Goal: Task Accomplishment & Management: Use online tool/utility

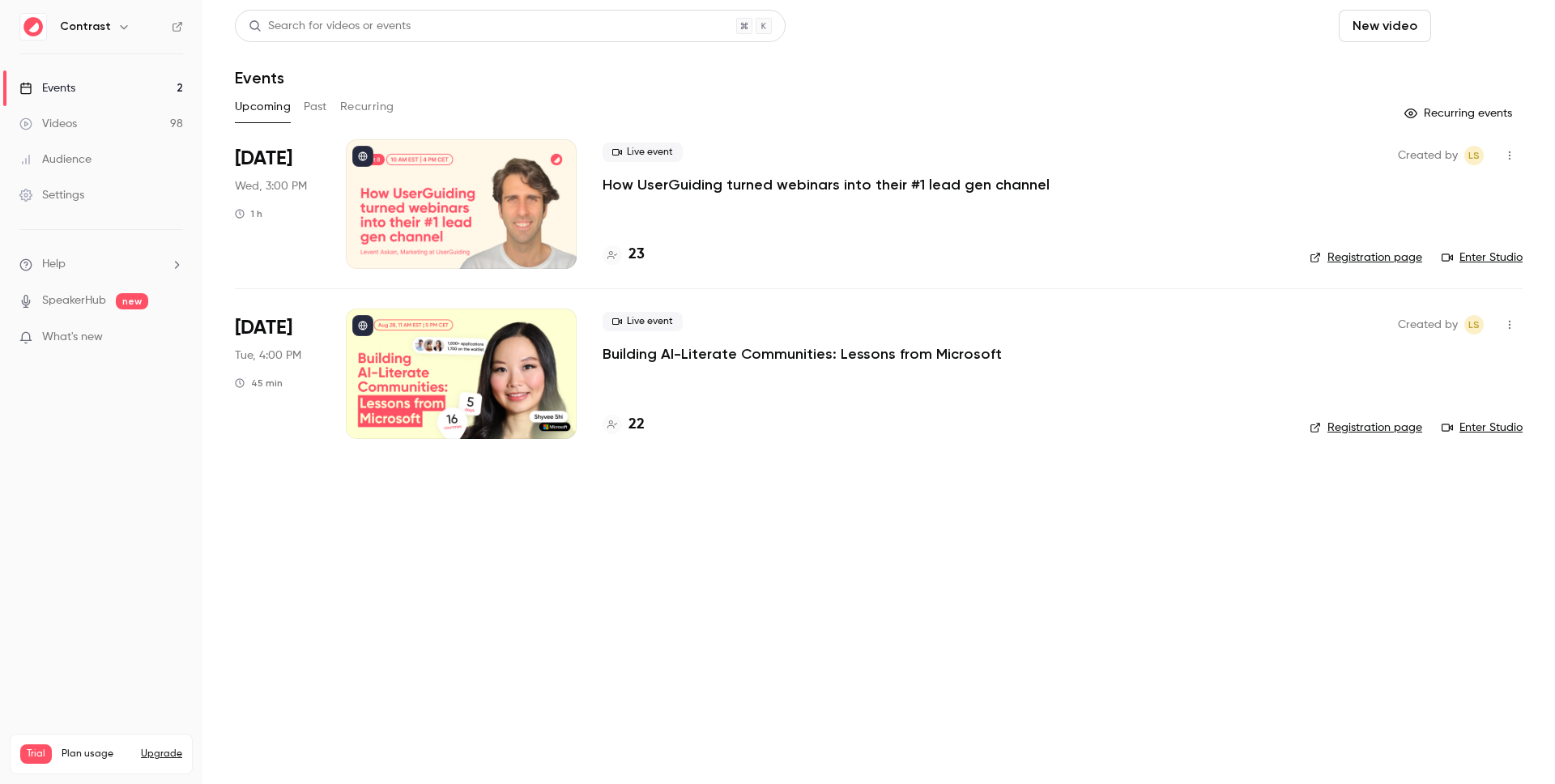
click at [1465, 23] on button "Schedule" at bounding box center [1480, 26] width 85 height 32
click at [1257, 563] on div at bounding box center [778, 392] width 1555 height 784
click at [1510, 22] on button "Schedule" at bounding box center [1480, 26] width 85 height 32
click at [1539, 12] on div at bounding box center [778, 392] width 1555 height 784
click at [1491, 27] on button "Schedule" at bounding box center [1480, 26] width 85 height 32
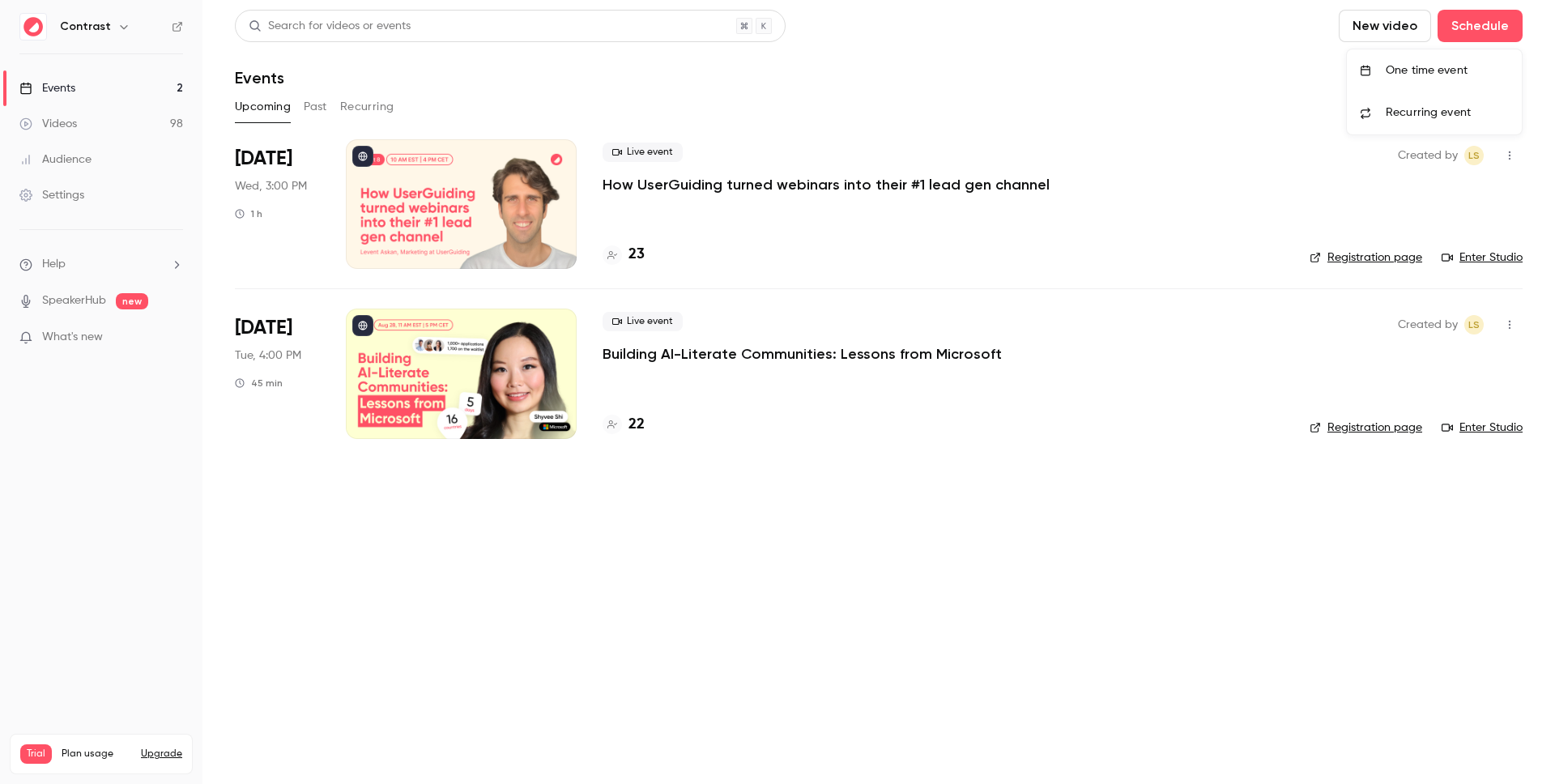
click at [1451, 113] on span "Recurring event" at bounding box center [1428, 113] width 85 height 17
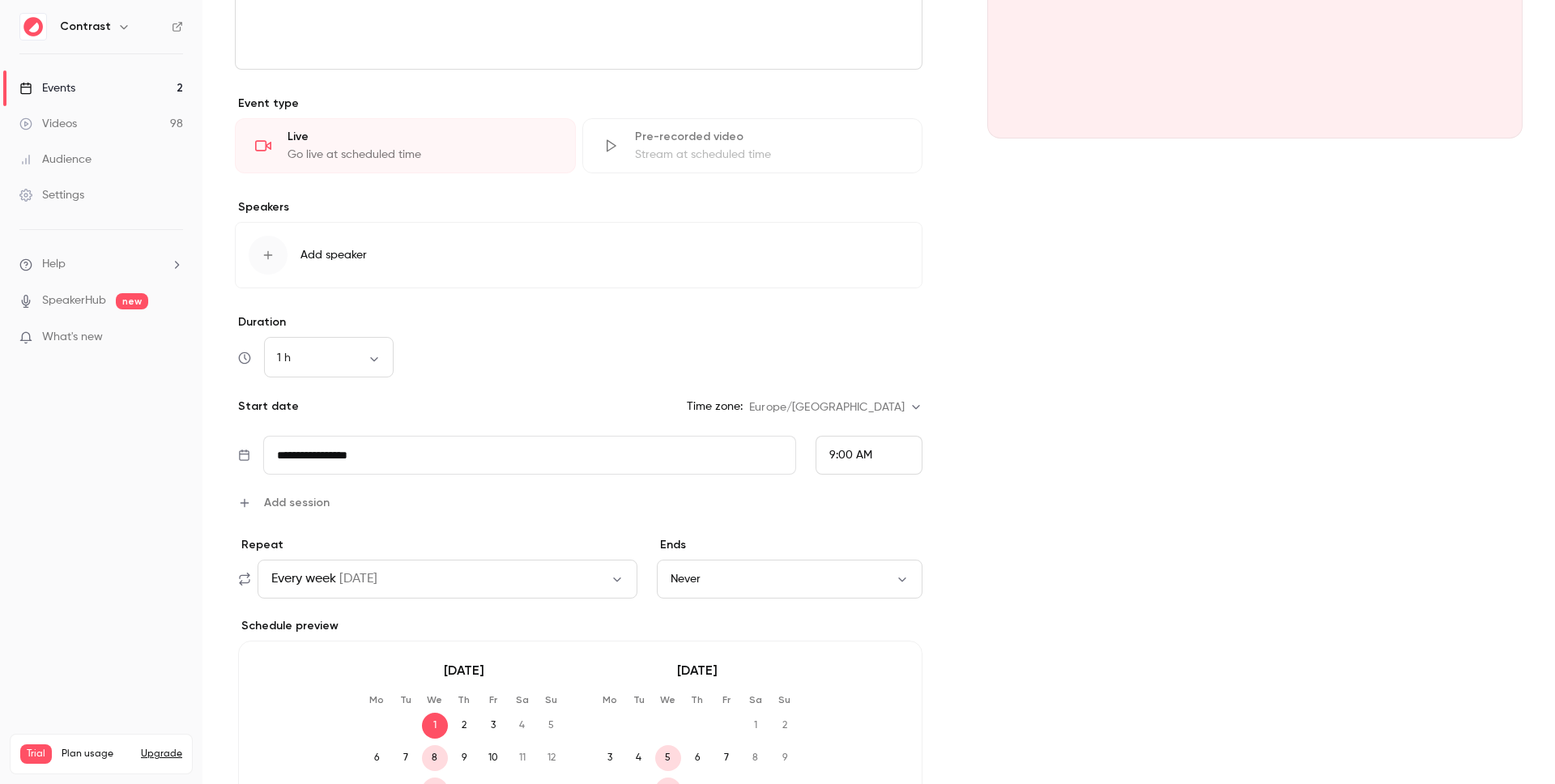
scroll to position [433, 0]
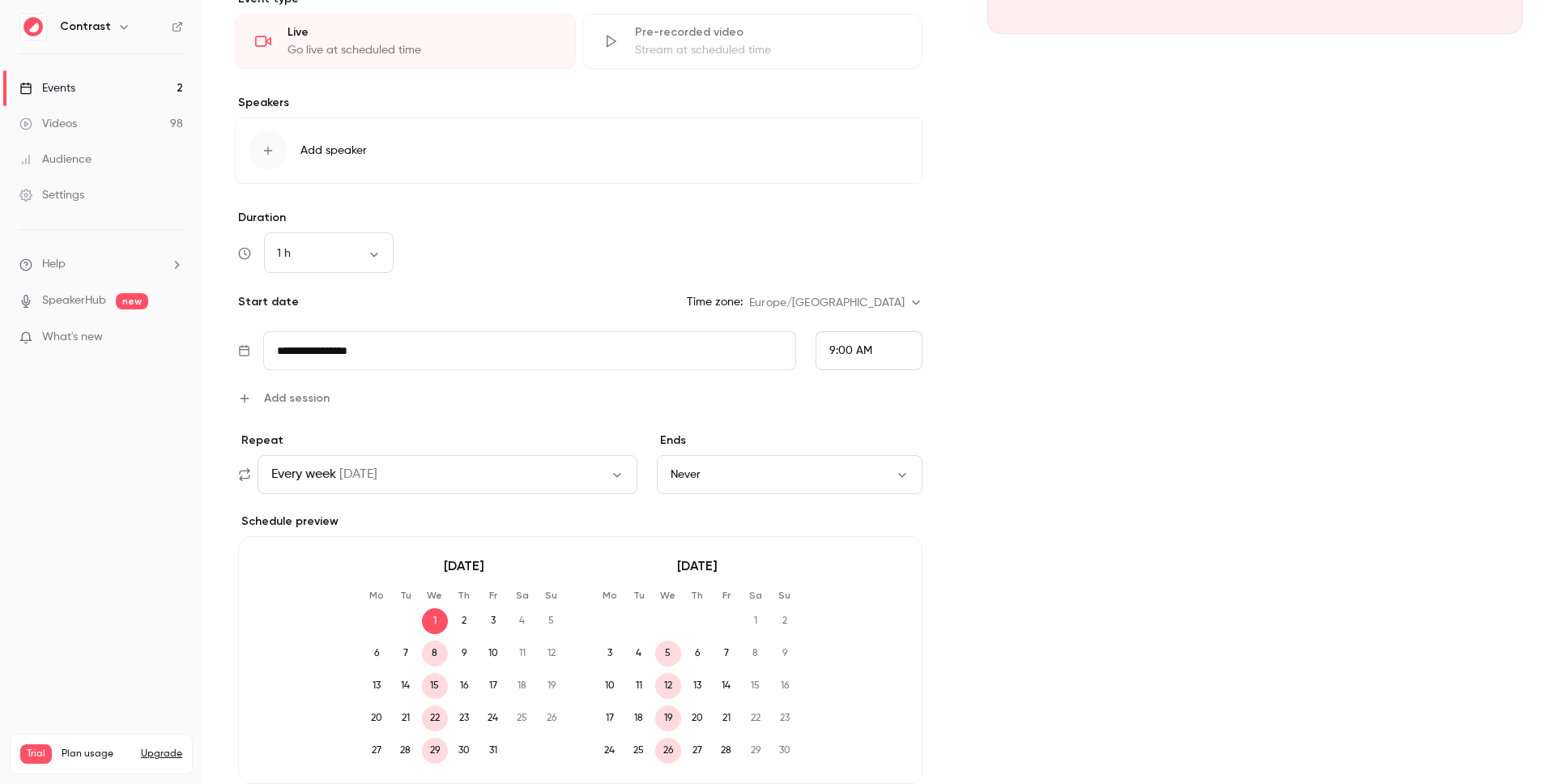
click at [321, 403] on span "Add session" at bounding box center [297, 398] width 66 height 17
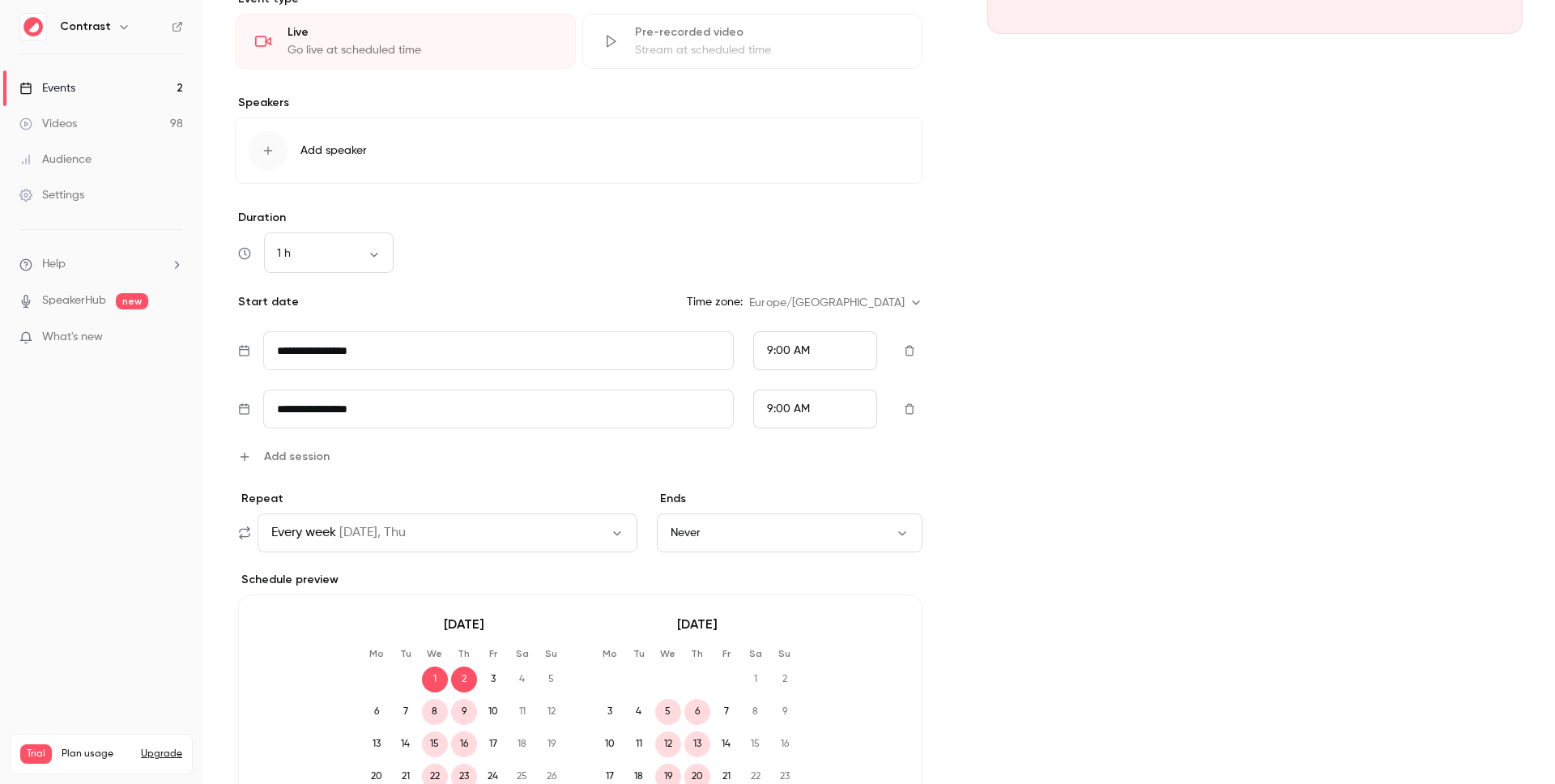
click at [281, 458] on span "Add session" at bounding box center [297, 456] width 66 height 17
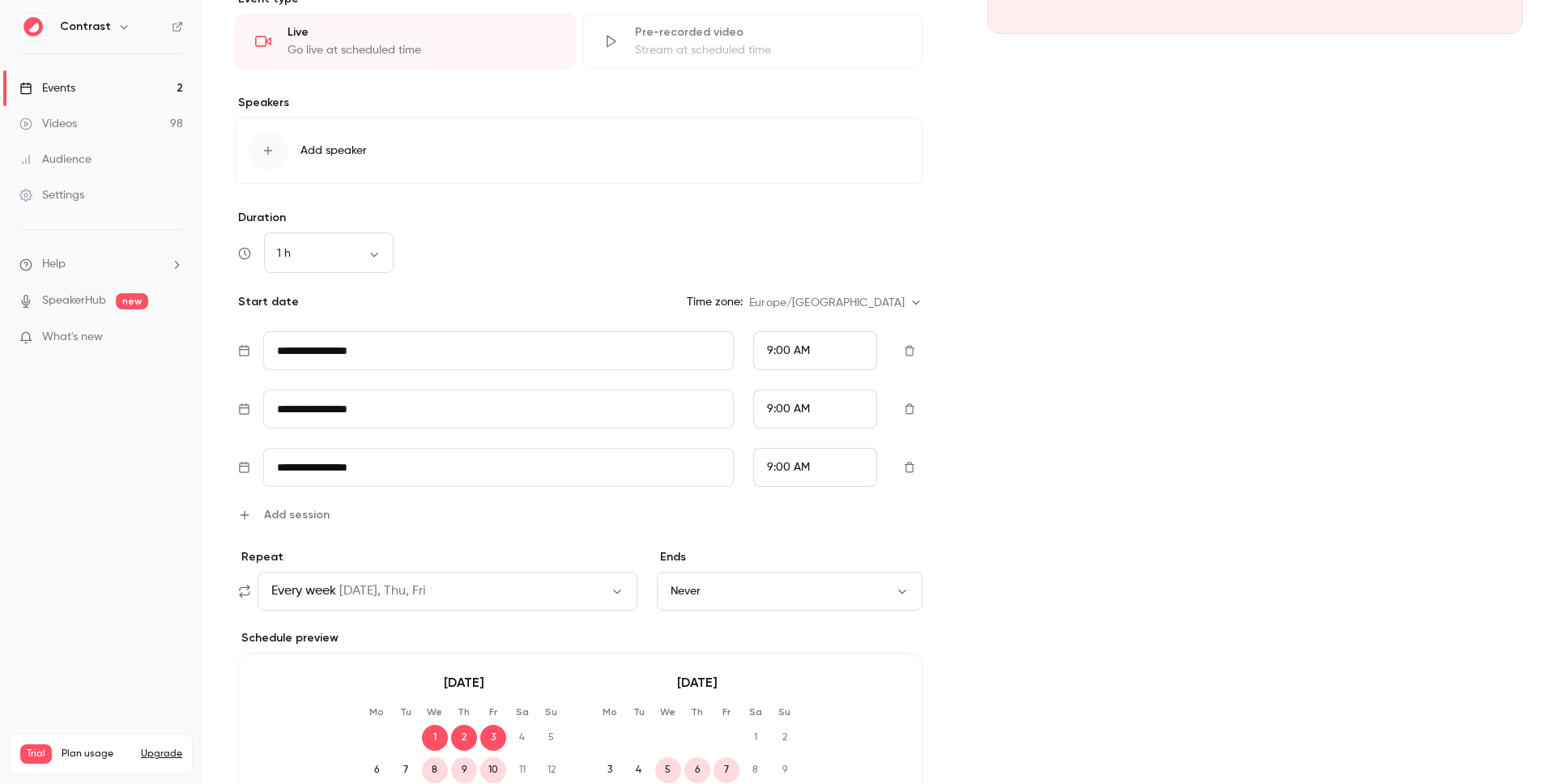
click at [116, 100] on link "Events 2" at bounding box center [101, 88] width 202 height 35
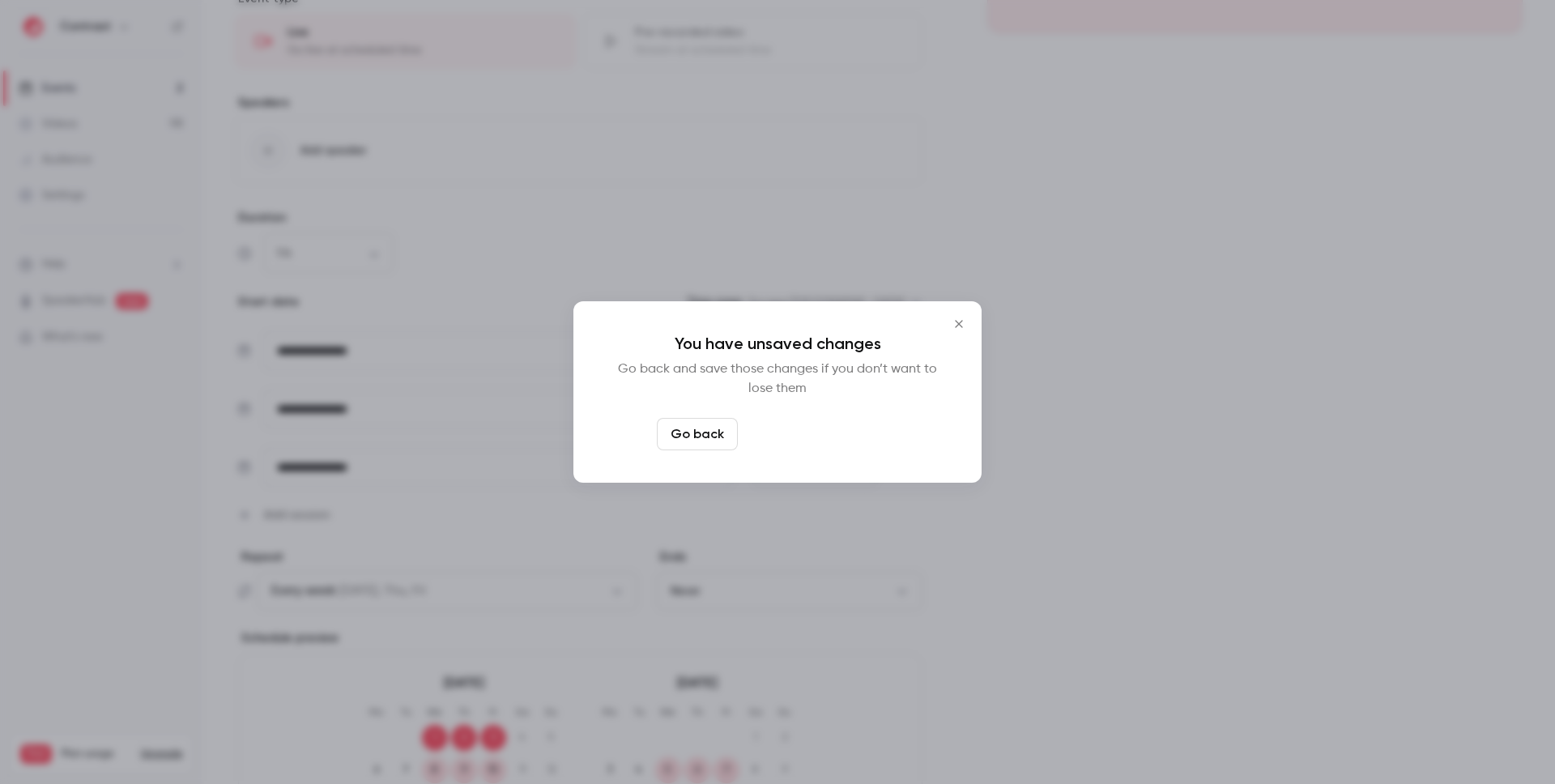
click at [783, 448] on button "Leave page anyway" at bounding box center [821, 434] width 154 height 32
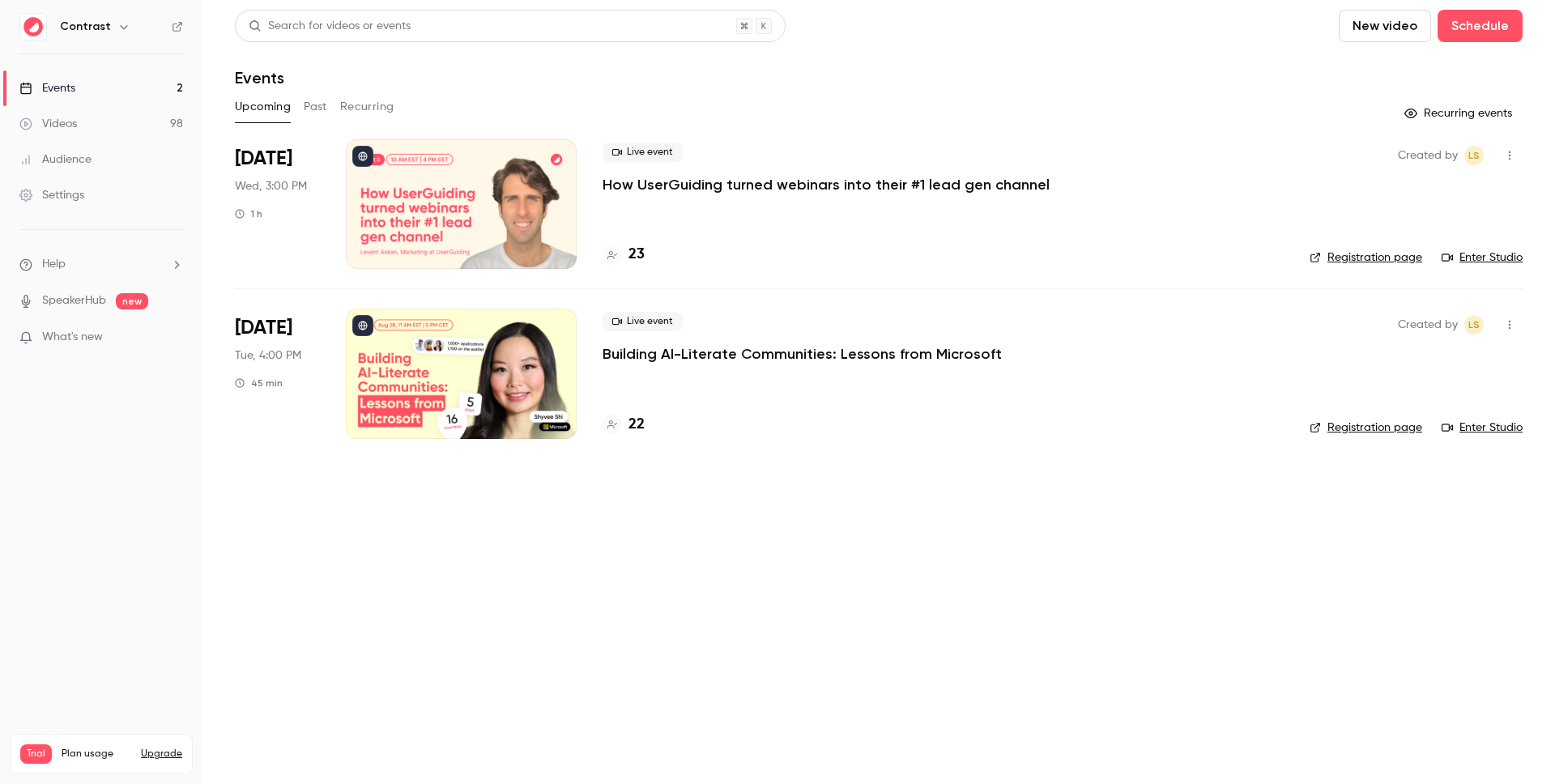
click at [1506, 157] on icon "button" at bounding box center [1510, 155] width 13 height 11
click at [1193, 67] on div at bounding box center [778, 392] width 1555 height 784
